Goal: Navigation & Orientation: Find specific page/section

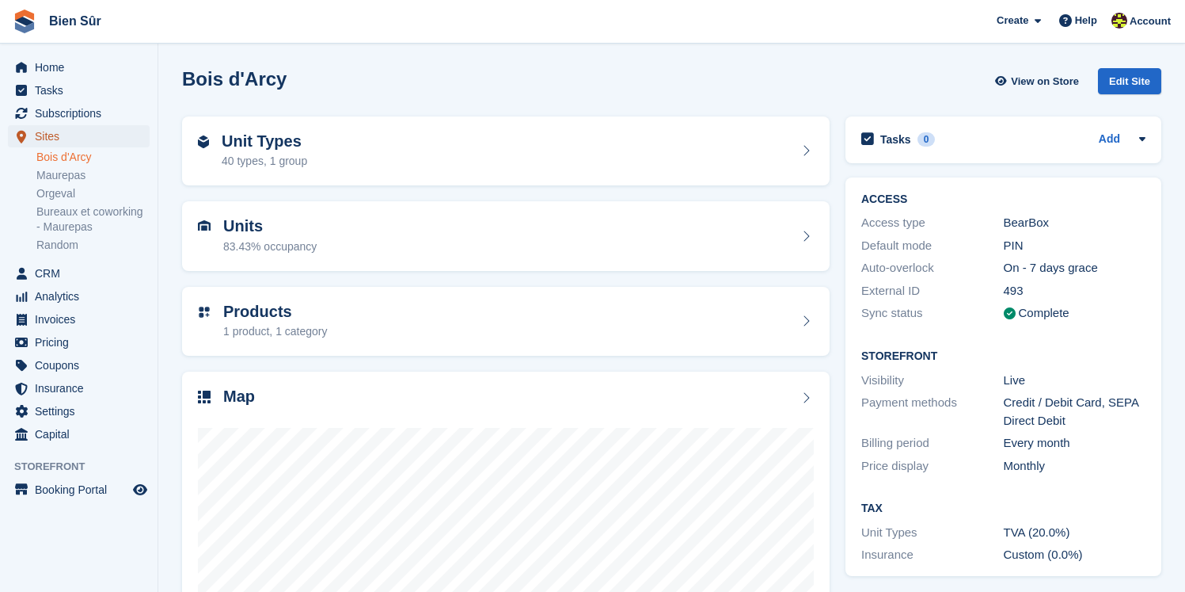
click at [63, 135] on span "Sites" at bounding box center [82, 136] width 95 height 22
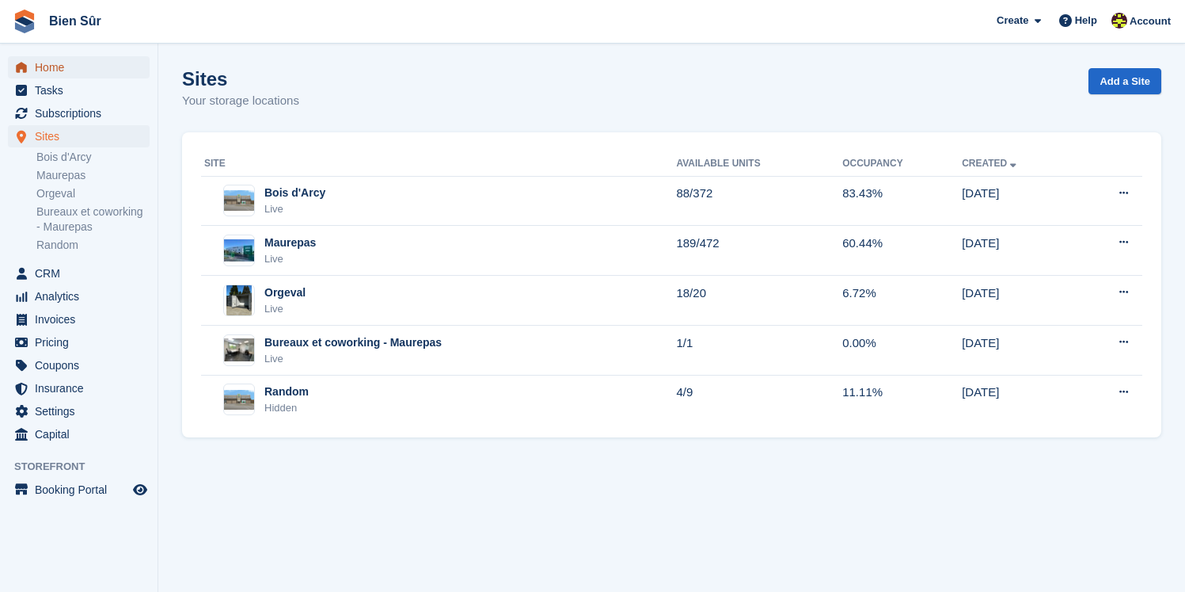
click at [69, 69] on span "Home" at bounding box center [82, 67] width 95 height 22
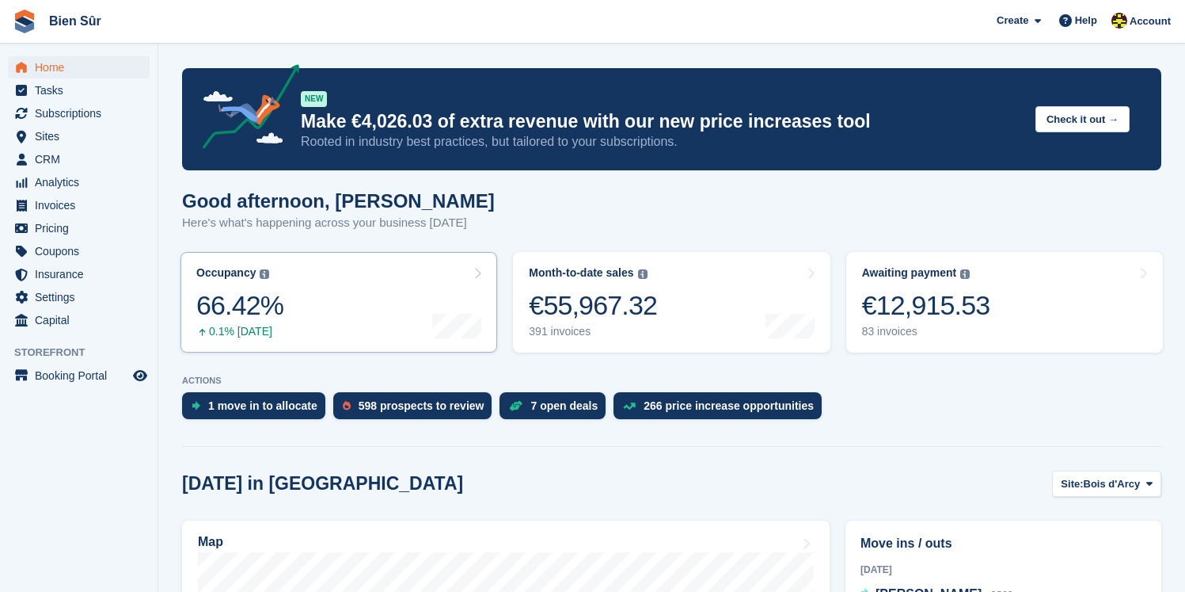
click at [345, 295] on link "Occupancy The percentage of all currently allocated units in terms of area. Inc…" at bounding box center [339, 302] width 317 height 101
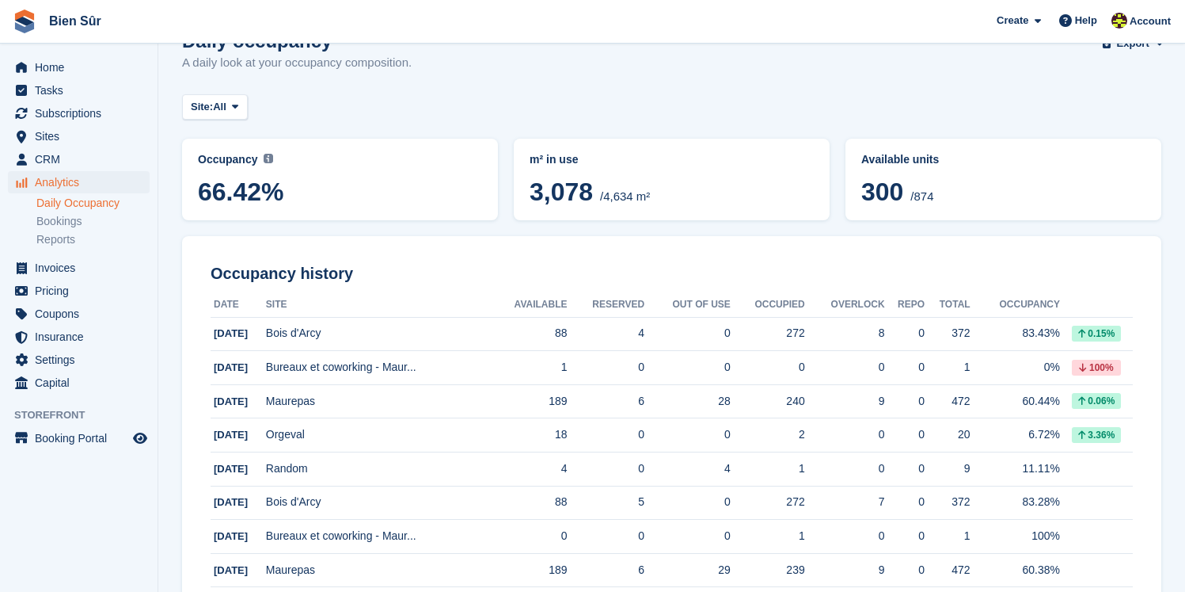
scroll to position [48, 0]
